Goal: Task Accomplishment & Management: Manage account settings

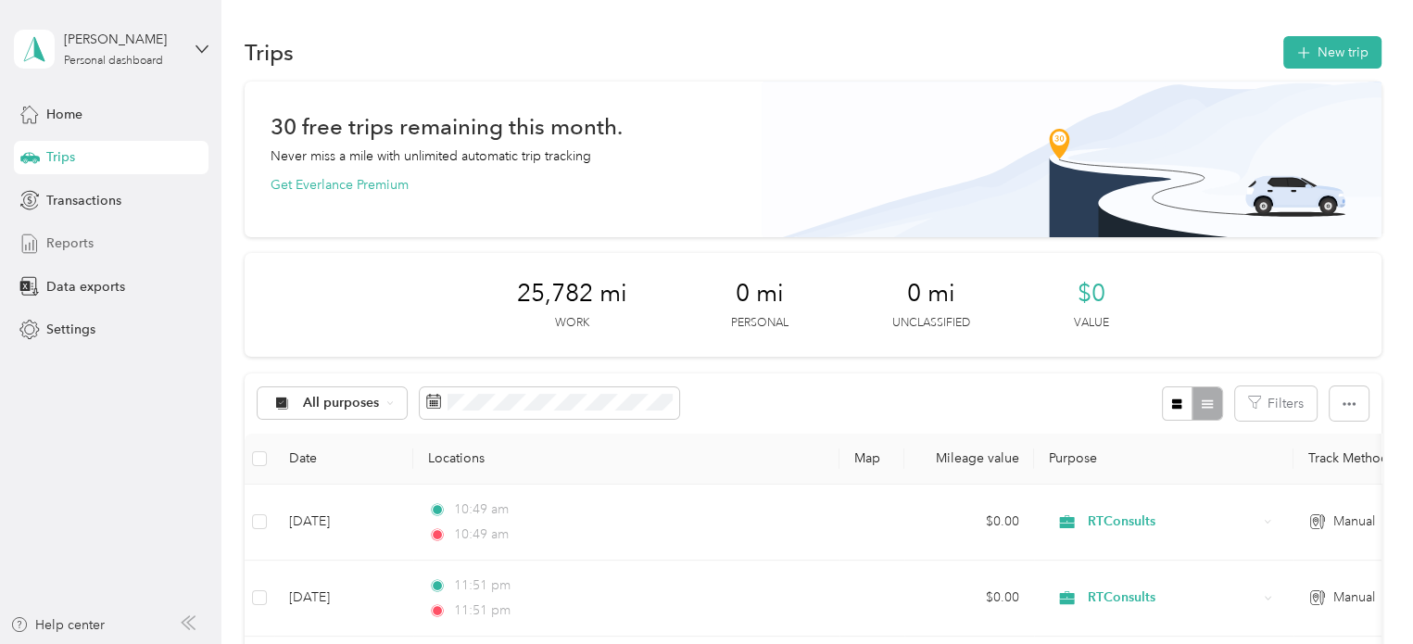
click at [76, 243] on span "Reports" at bounding box center [69, 243] width 47 height 19
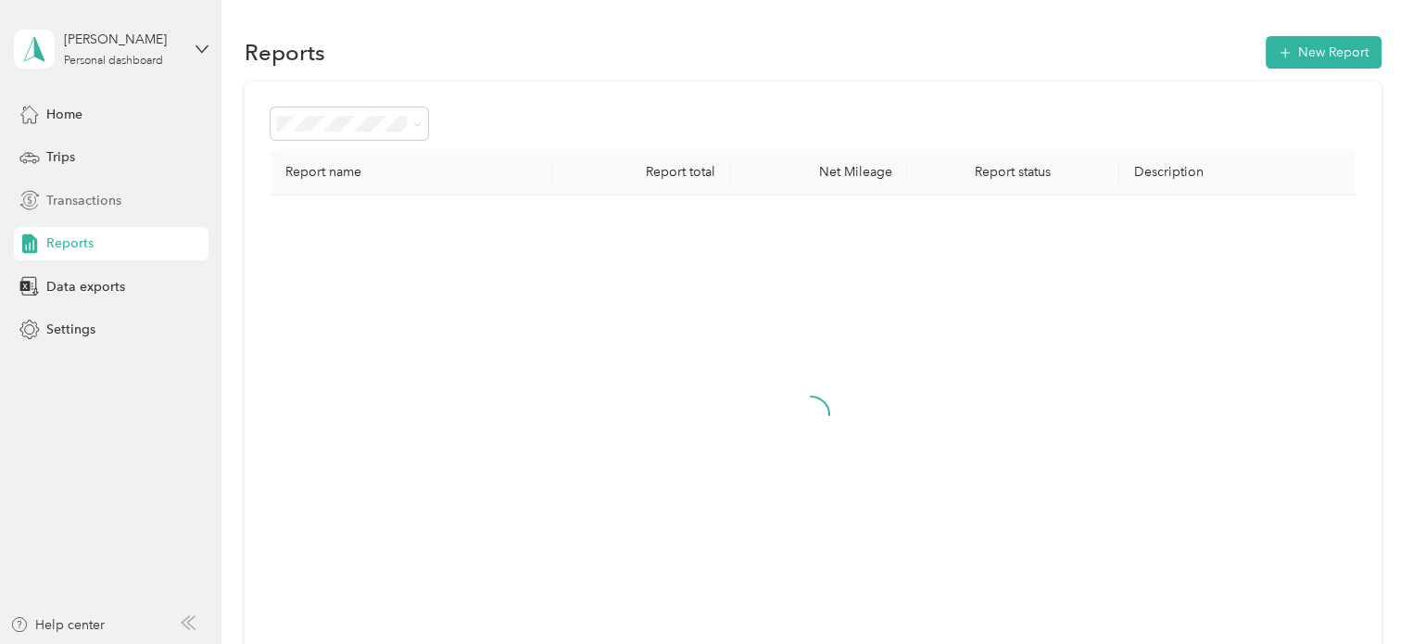
click at [81, 206] on span "Transactions" at bounding box center [83, 200] width 75 height 19
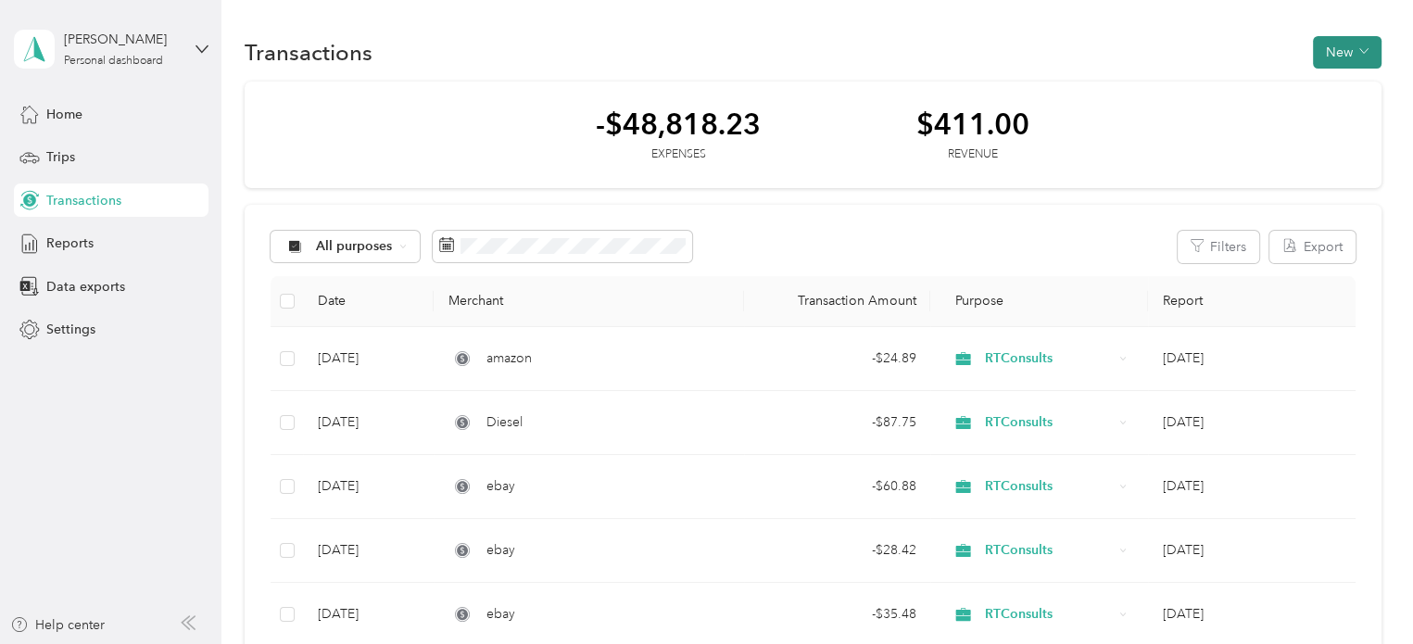
click at [1341, 54] on button "New" at bounding box center [1347, 52] width 69 height 32
click at [1333, 93] on span "Expense" at bounding box center [1338, 86] width 50 height 19
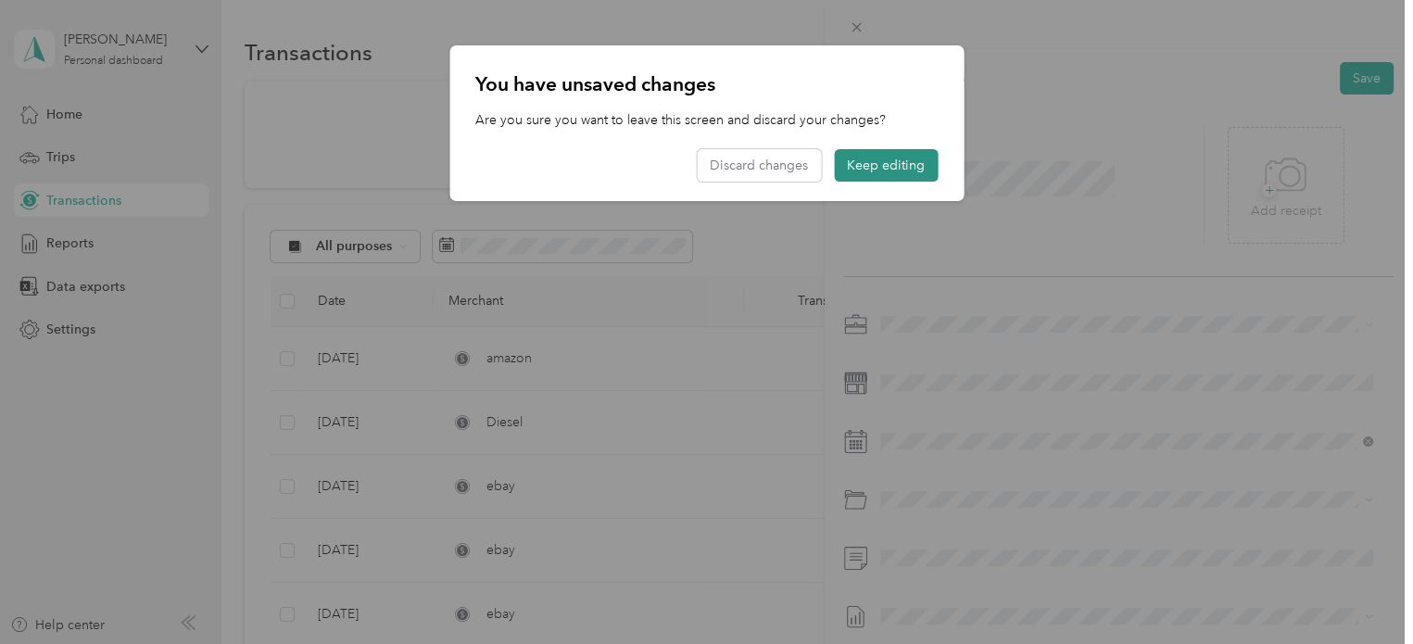
click at [878, 171] on button "Keep editing" at bounding box center [886, 165] width 104 height 32
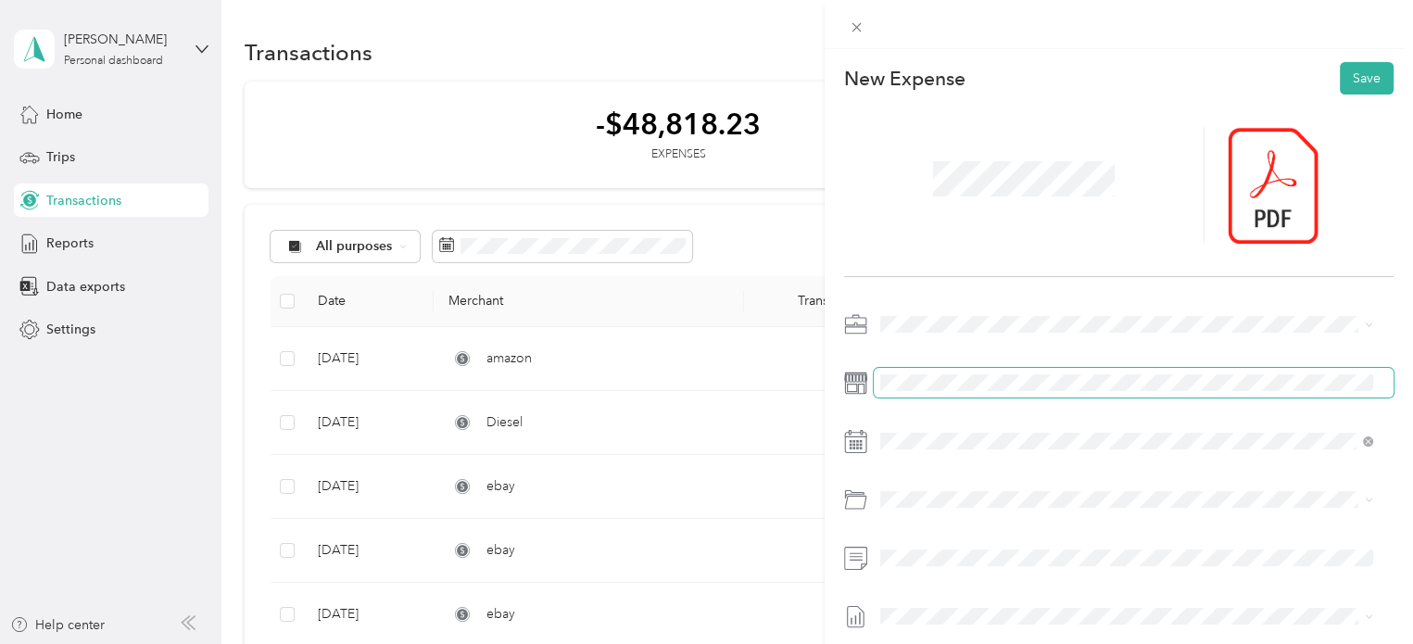
click at [933, 371] on span at bounding box center [1134, 383] width 520 height 30
click at [1350, 82] on button "Save" at bounding box center [1367, 78] width 54 height 32
